Goal: Transaction & Acquisition: Book appointment/travel/reservation

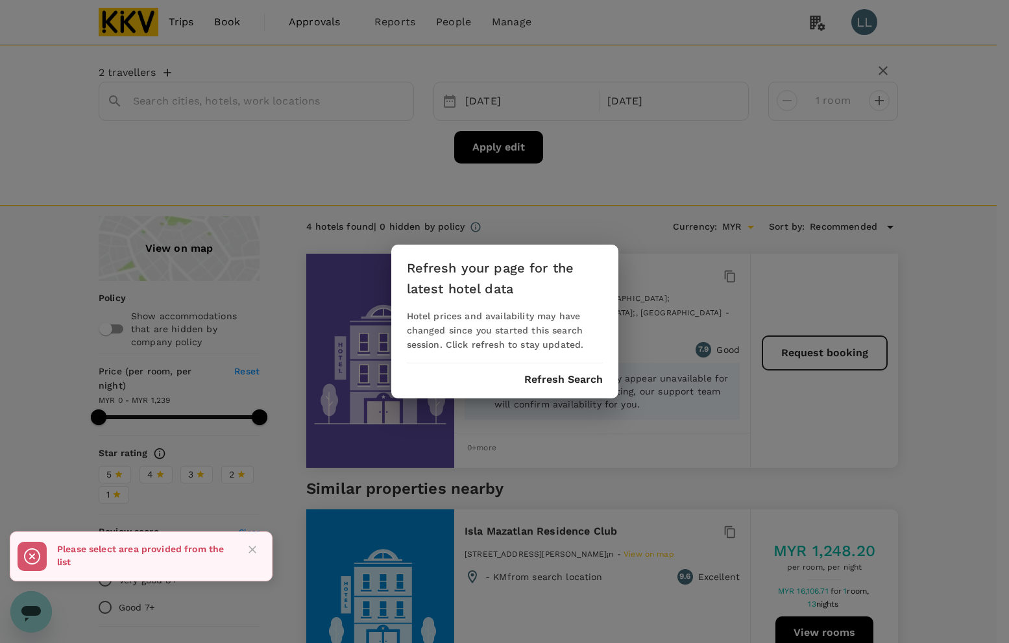
click at [560, 371] on div "Refresh your page for the latest hotel data Hotel prices and availability may h…" at bounding box center [504, 322] width 227 height 154
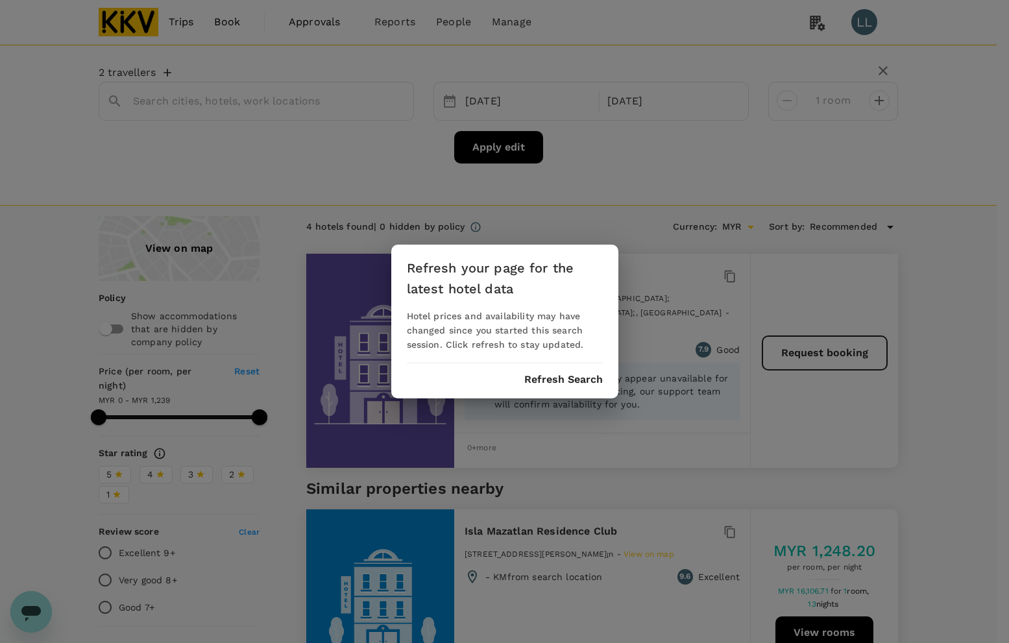
click at [556, 380] on button "Refresh Search" at bounding box center [563, 380] width 79 height 12
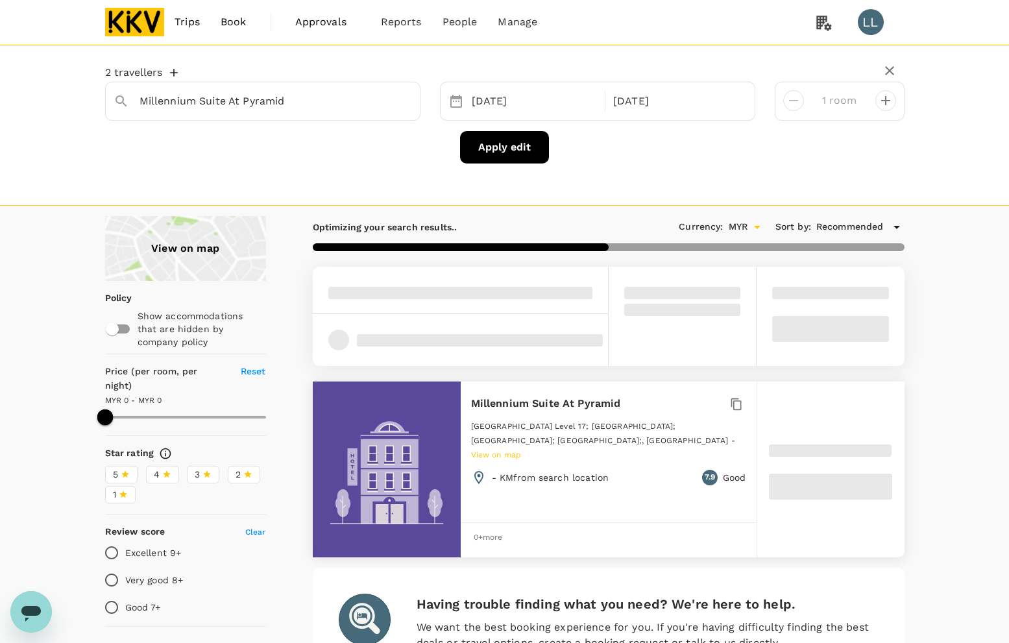
type input "1241"
